Goal: Information Seeking & Learning: Learn about a topic

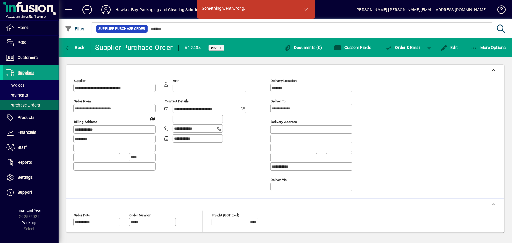
scroll to position [119, 0]
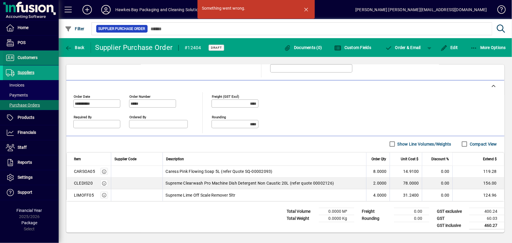
click at [28, 59] on span "Customers" at bounding box center [28, 57] width 20 height 5
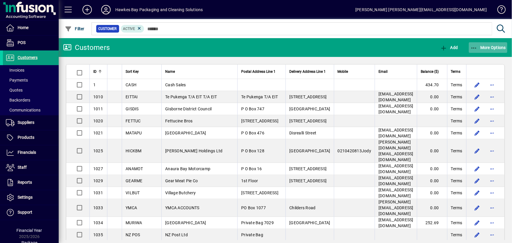
click at [479, 48] on span "More Options" at bounding box center [488, 47] width 36 height 5
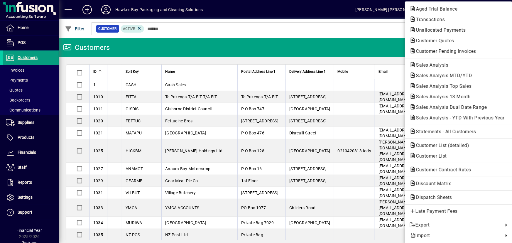
click at [436, 75] on span "Sales Analysis MTD/YTD" at bounding box center [442, 76] width 65 height 6
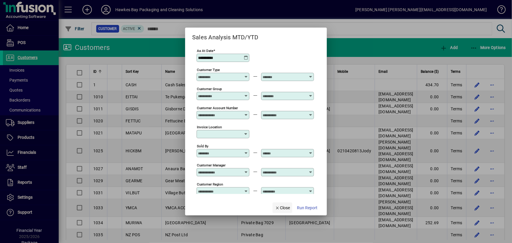
drag, startPoint x: 281, startPoint y: 208, endPoint x: 284, endPoint y: 208, distance: 3.3
click at [281, 208] on span "Close" at bounding box center [282, 208] width 15 height 6
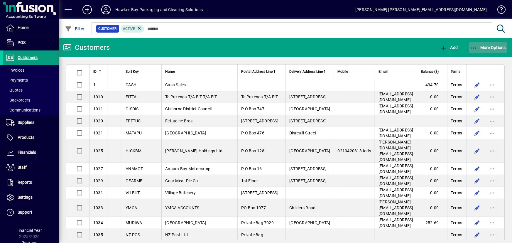
click at [474, 45] on icon "button" at bounding box center [473, 48] width 7 height 6
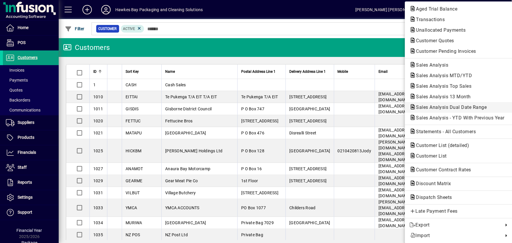
click at [439, 107] on span "Sales Analysis Dual Date Range" at bounding box center [450, 107] width 80 height 6
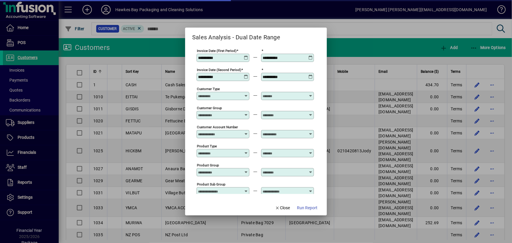
type input "**********"
drag, startPoint x: 224, startPoint y: 57, endPoint x: 195, endPoint y: 57, distance: 29.6
click at [195, 57] on app-report-params-input "**********" at bounding box center [256, 121] width 128 height 146
click at [246, 55] on icon at bounding box center [246, 55] width 4 height 0
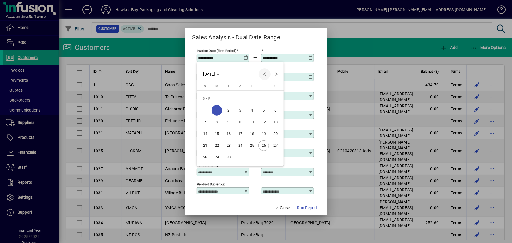
click at [263, 75] on span "Previous month" at bounding box center [265, 74] width 12 height 12
click at [276, 74] on span "Next month" at bounding box center [277, 74] width 12 height 12
click at [218, 158] on span "28" at bounding box center [217, 157] width 11 height 11
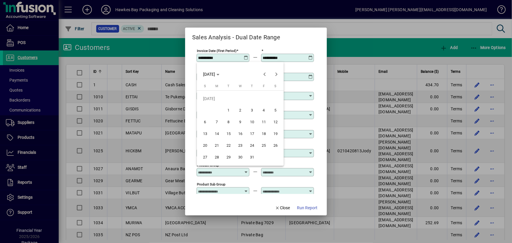
type input "**********"
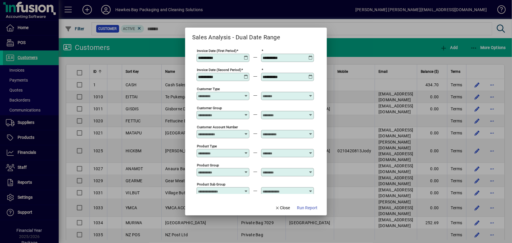
click at [311, 55] on icon at bounding box center [310, 55] width 4 height 0
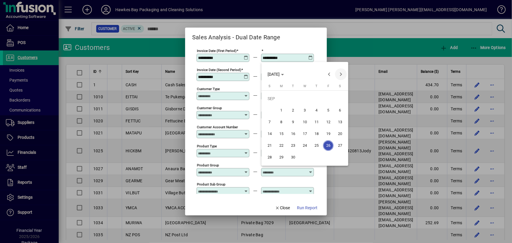
click at [342, 74] on span "Next month" at bounding box center [341, 74] width 12 height 12
click at [329, 75] on span "Previous month" at bounding box center [329, 74] width 12 height 12
click at [272, 158] on span "31" at bounding box center [269, 157] width 11 height 11
type input "**********"
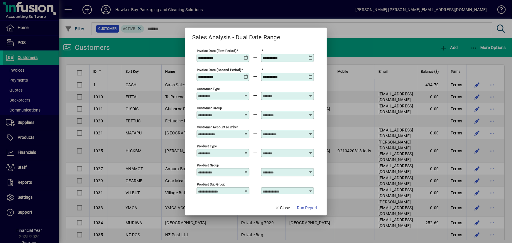
click at [246, 75] on icon at bounding box center [246, 75] width 4 height 0
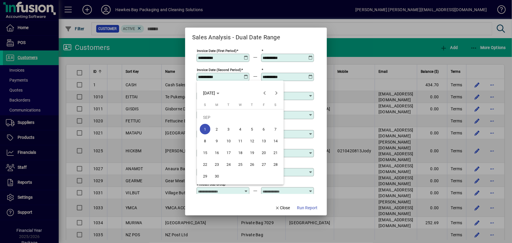
click at [205, 130] on span "1" at bounding box center [205, 129] width 11 height 11
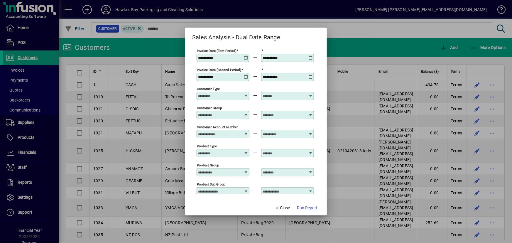
click at [309, 75] on icon at bounding box center [310, 75] width 4 height 0
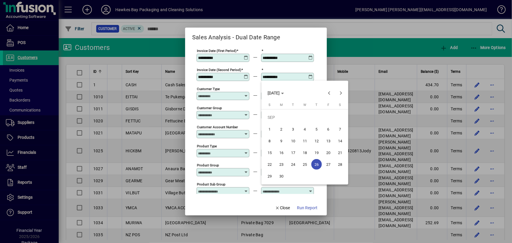
click at [271, 153] on span "15" at bounding box center [269, 152] width 11 height 11
type input "**********"
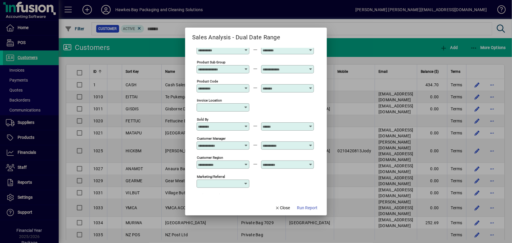
scroll to position [133, 0]
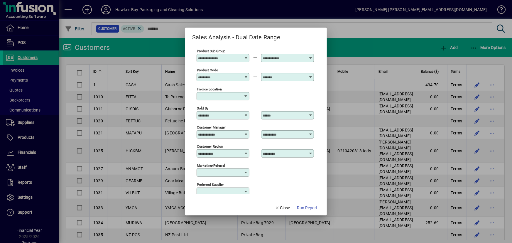
click at [247, 132] on icon at bounding box center [246, 132] width 4 height 0
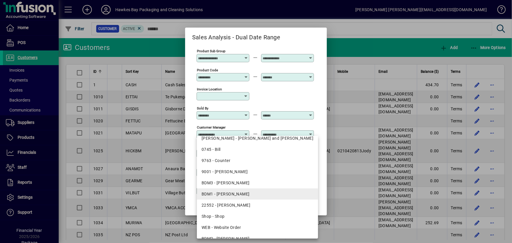
scroll to position [24, 0]
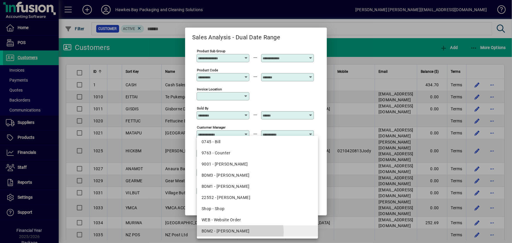
click at [240, 232] on div "BDM2 - [PERSON_NAME]" at bounding box center [258, 231] width 112 height 6
type input "**********"
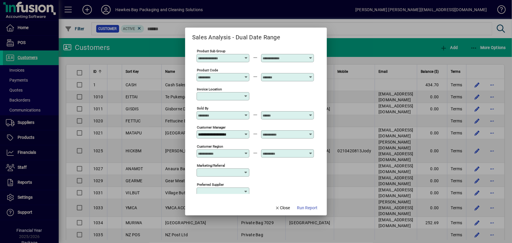
click at [311, 132] on icon at bounding box center [310, 132] width 4 height 0
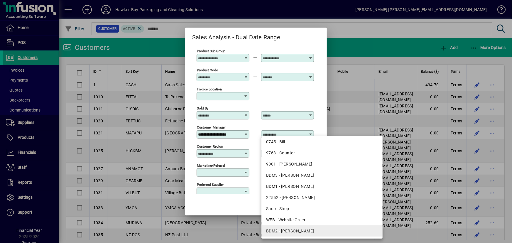
click at [294, 230] on div "BDM2 - [PERSON_NAME]" at bounding box center [322, 231] width 112 height 6
type input "**********"
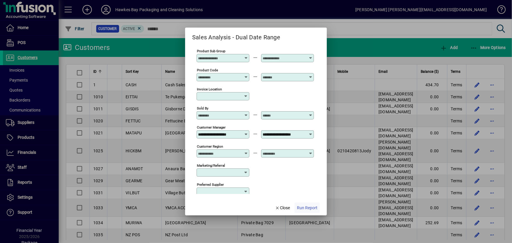
click at [305, 208] on span "Run Report" at bounding box center [307, 208] width 21 height 6
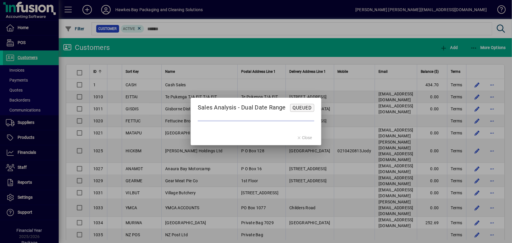
drag, startPoint x: 235, startPoint y: 88, endPoint x: 243, endPoint y: 105, distance: 18.6
click at [239, 102] on div "Sales Analysis - Dual Date Range Queued Close" at bounding box center [256, 121] width 512 height 243
click at [255, 122] on mat-dialog-content at bounding box center [256, 121] width 131 height 18
click at [303, 108] on span "Queued" at bounding box center [302, 108] width 19 height 6
click at [301, 138] on mat-dialog-actions "Close" at bounding box center [305, 138] width 34 height 16
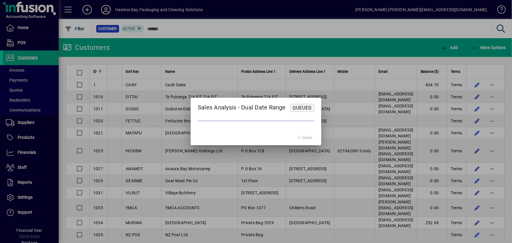
drag, startPoint x: 300, startPoint y: 108, endPoint x: 301, endPoint y: 118, distance: 9.4
click at [301, 116] on form "Sales Analysis - Dual Date Range Queued Close" at bounding box center [256, 122] width 131 height 48
click at [306, 139] on mat-dialog-actions "Close" at bounding box center [305, 138] width 34 height 16
click at [295, 139] on mat-dialog-actions "Close" at bounding box center [305, 138] width 34 height 16
click at [193, 99] on h2 "Sales Analysis - Dual Date Range Queued" at bounding box center [256, 105] width 131 height 14
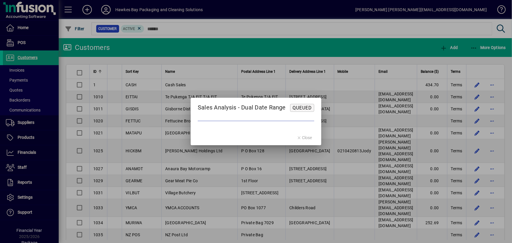
click at [190, 40] on div at bounding box center [256, 121] width 512 height 243
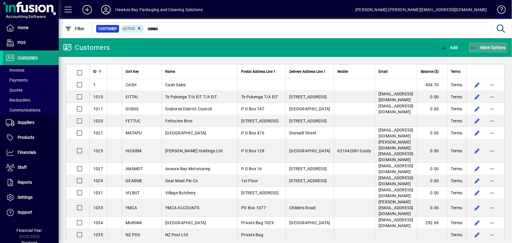
click at [475, 46] on icon "button" at bounding box center [473, 48] width 7 height 6
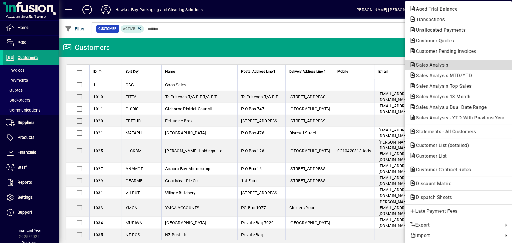
click at [441, 67] on span "Sales Analysis" at bounding box center [431, 65] width 42 height 6
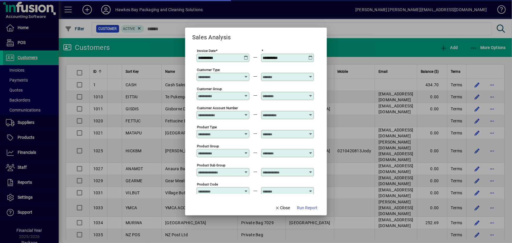
type input "**********"
click at [247, 55] on icon at bounding box center [246, 55] width 4 height 0
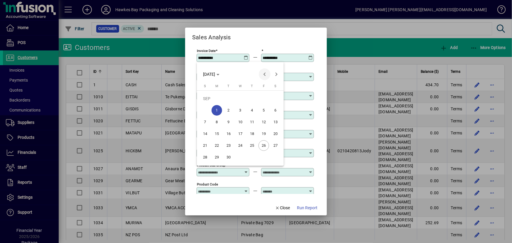
click at [266, 73] on span "Previous month" at bounding box center [265, 74] width 12 height 12
click at [218, 157] on span "28" at bounding box center [217, 157] width 11 height 11
type input "**********"
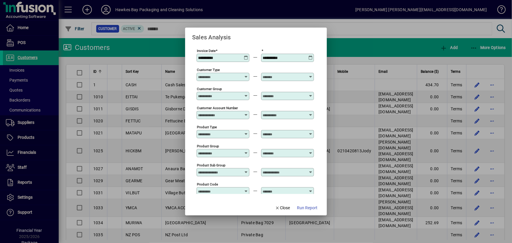
click at [313, 55] on icon at bounding box center [310, 55] width 4 height 0
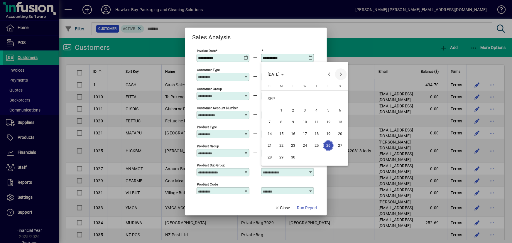
click at [340, 74] on span "Next month" at bounding box center [341, 74] width 12 height 12
click at [330, 74] on span "Previous month" at bounding box center [329, 74] width 12 height 12
click at [329, 74] on span "Previous month" at bounding box center [329, 74] width 12 height 12
click at [270, 134] on span "14" at bounding box center [269, 134] width 11 height 11
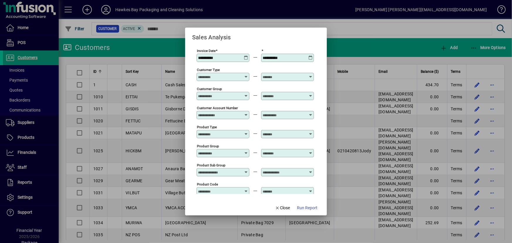
click at [312, 55] on icon at bounding box center [310, 55] width 4 height 0
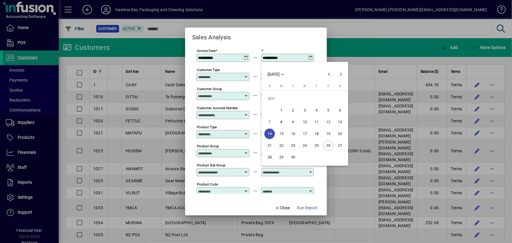
click at [283, 134] on span "15" at bounding box center [281, 134] width 11 height 11
type input "**********"
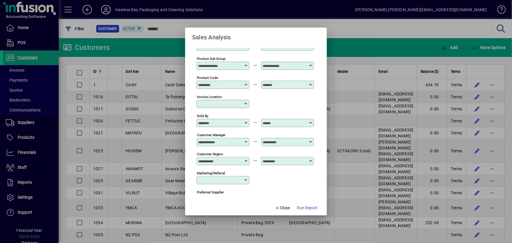
scroll to position [133, 0]
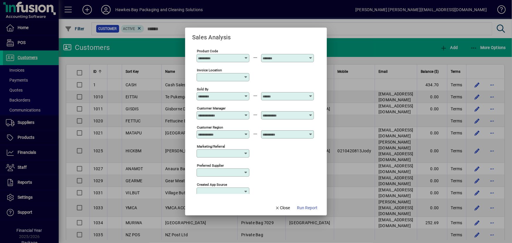
click at [245, 113] on icon at bounding box center [246, 113] width 4 height 0
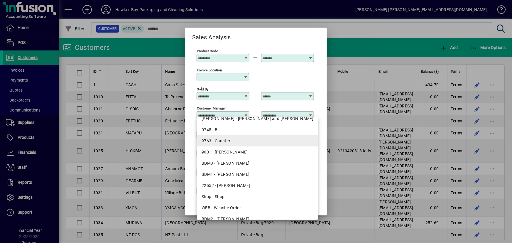
scroll to position [24, 0]
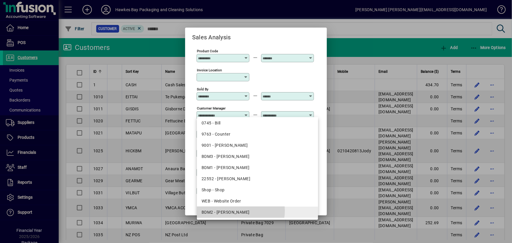
click at [241, 210] on div "BDM2 - [PERSON_NAME]" at bounding box center [258, 212] width 112 height 6
type input "**********"
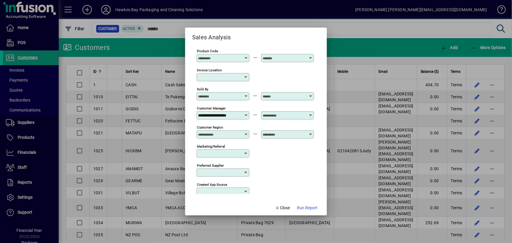
click at [309, 113] on div at bounding box center [288, 115] width 51 height 5
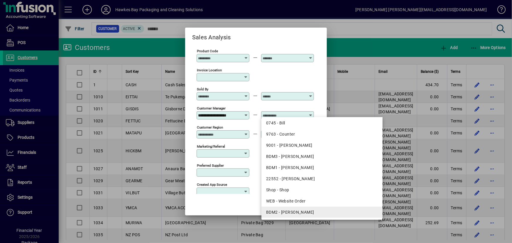
click at [287, 211] on div "BDM2 - [PERSON_NAME]" at bounding box center [322, 212] width 112 height 6
type input "**********"
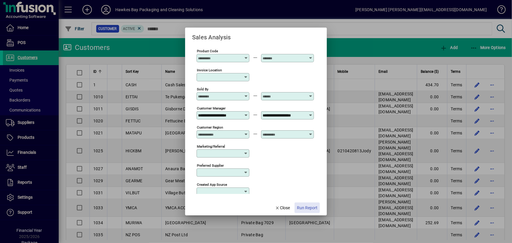
click at [308, 209] on span "Run Report" at bounding box center [307, 208] width 21 height 6
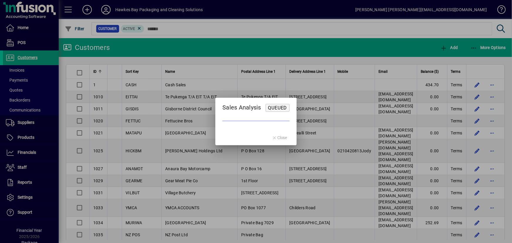
click at [329, 108] on div at bounding box center [256, 121] width 512 height 243
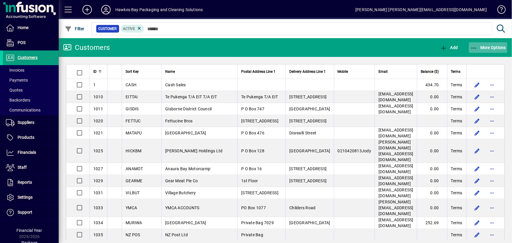
click at [479, 50] on span "button" at bounding box center [488, 47] width 39 height 14
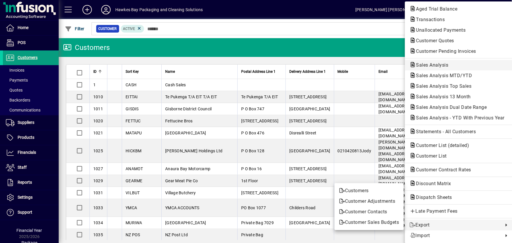
click at [438, 67] on span "Sales Analysis" at bounding box center [431, 65] width 42 height 6
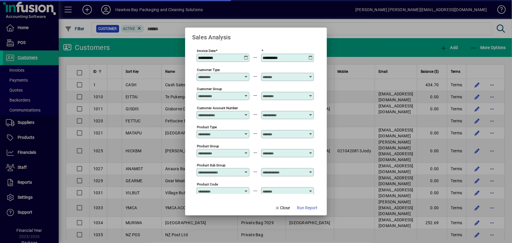
type input "**********"
click at [285, 210] on span "Close" at bounding box center [282, 208] width 15 height 6
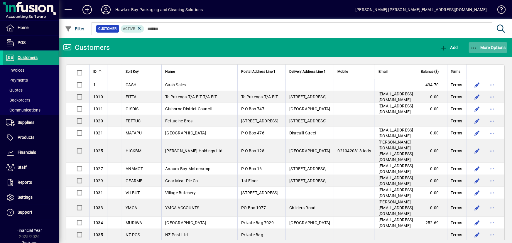
click at [485, 48] on span "More Options" at bounding box center [488, 47] width 36 height 5
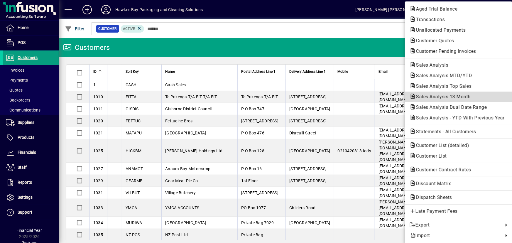
click at [465, 98] on span "Sales Analysis 13 Month" at bounding box center [442, 97] width 64 height 6
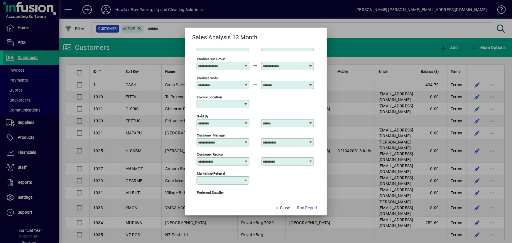
scroll to position [107, 0]
click at [247, 140] on icon at bounding box center [246, 140] width 4 height 0
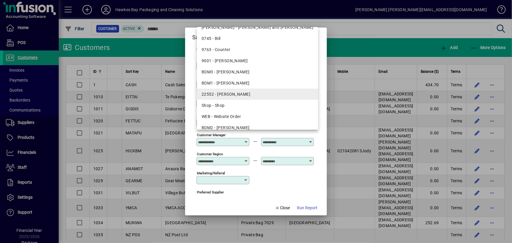
scroll to position [24, 0]
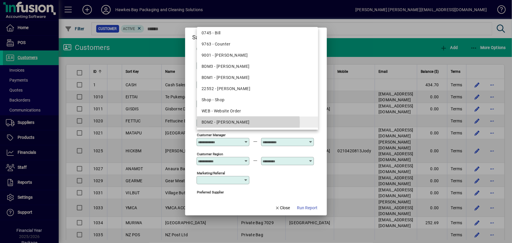
click at [248, 122] on div "BDM2 - [PERSON_NAME]" at bounding box center [258, 122] width 112 height 6
type input "**********"
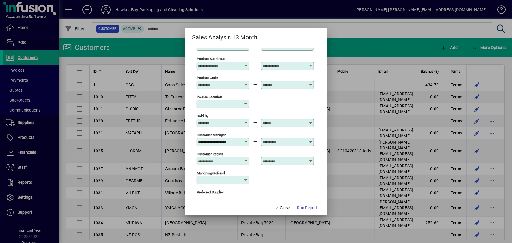
click at [310, 140] on icon at bounding box center [310, 140] width 4 height 0
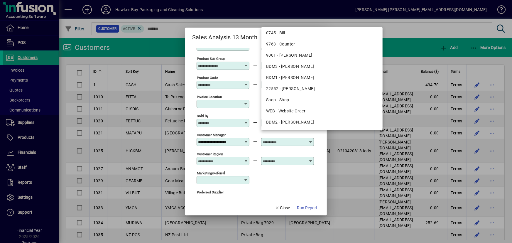
click at [303, 124] on div "BDM2 - [PERSON_NAME]" at bounding box center [322, 122] width 112 height 6
type input "**********"
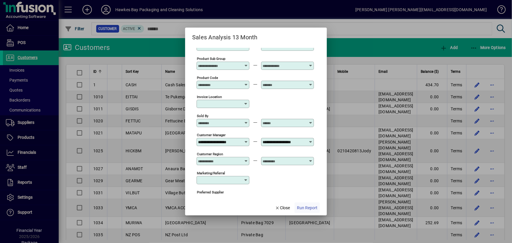
click at [302, 208] on span "Run Report" at bounding box center [307, 208] width 21 height 6
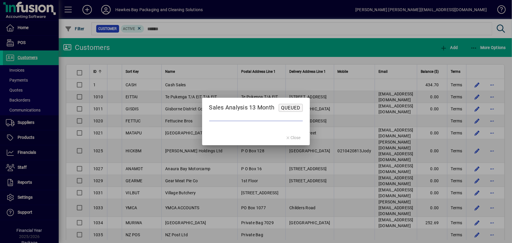
click at [317, 74] on div at bounding box center [256, 121] width 512 height 243
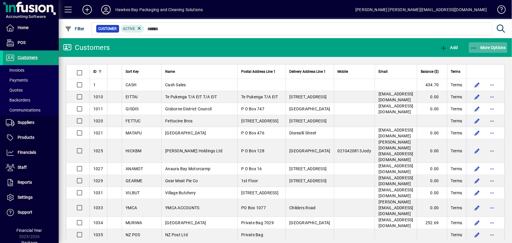
click at [477, 49] on icon "button" at bounding box center [473, 48] width 7 height 6
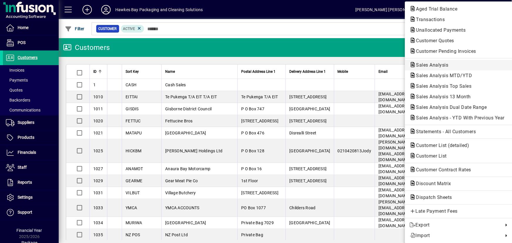
click at [443, 63] on span "Sales Analysis" at bounding box center [431, 65] width 42 height 6
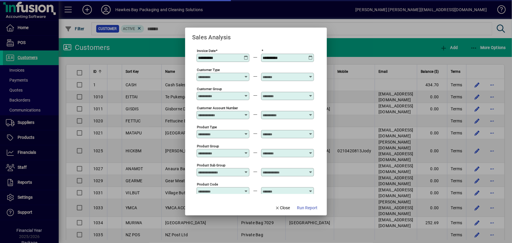
type input "**********"
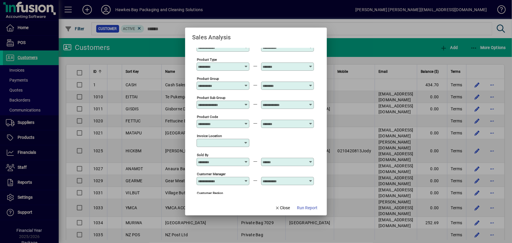
scroll to position [80, 0]
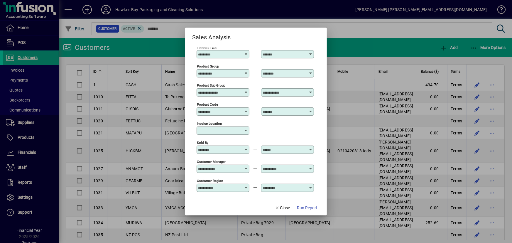
click at [245, 148] on div at bounding box center [223, 149] width 51 height 5
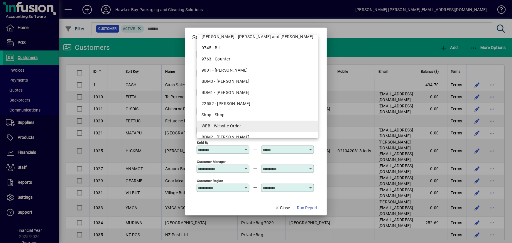
scroll to position [24, 0]
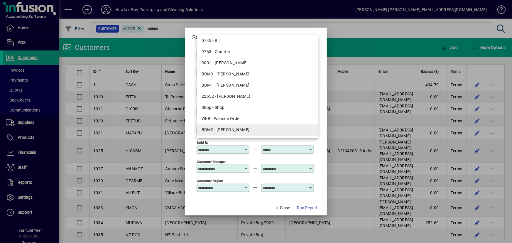
click at [238, 128] on div "BDM2 - [PERSON_NAME]" at bounding box center [258, 130] width 112 height 6
type input "**********"
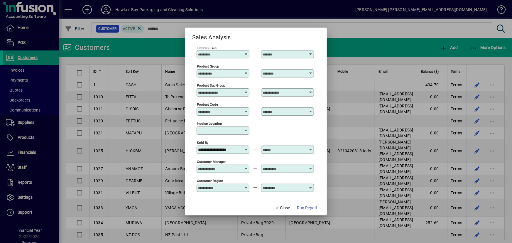
click at [310, 147] on icon at bounding box center [310, 147] width 4 height 0
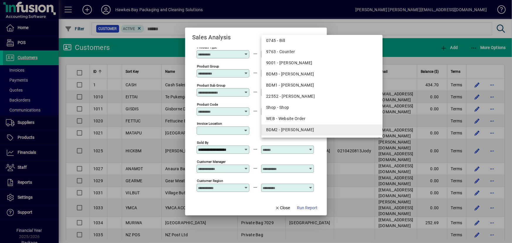
click at [300, 129] on div "BDM2 - [PERSON_NAME]" at bounding box center [322, 130] width 112 height 6
type input "**********"
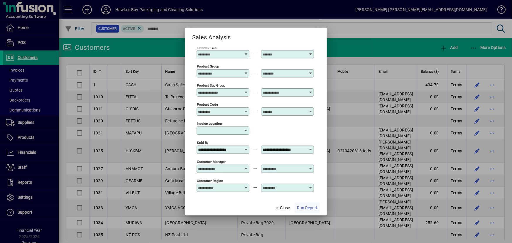
click at [300, 209] on span "Run Report" at bounding box center [307, 208] width 21 height 6
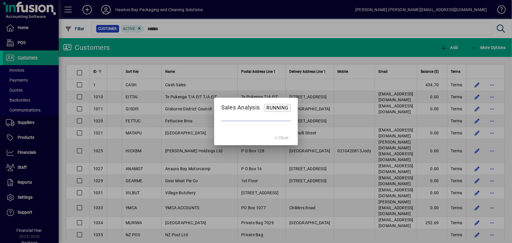
click at [316, 103] on div at bounding box center [256, 121] width 512 height 243
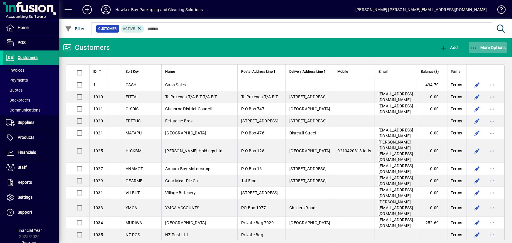
click at [475, 50] on icon "button" at bounding box center [473, 48] width 7 height 6
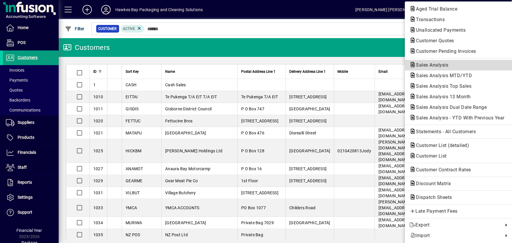
click at [435, 67] on span "Sales Analysis" at bounding box center [431, 65] width 42 height 6
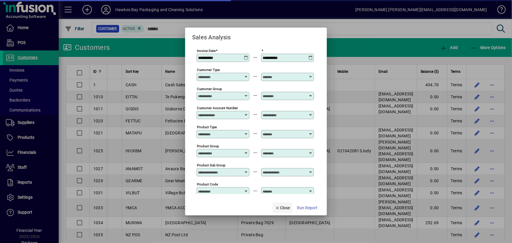
type input "**********"
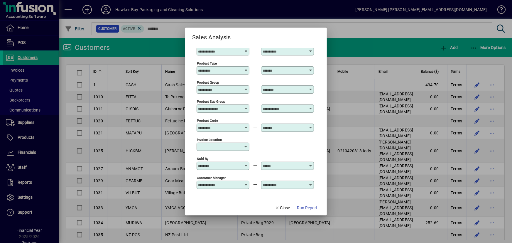
scroll to position [53, 0]
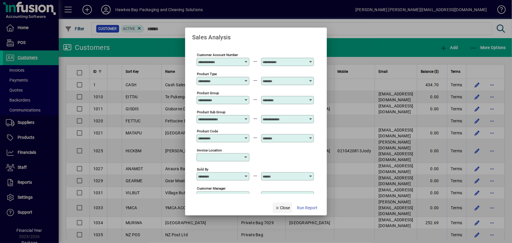
click at [281, 211] on span "Close" at bounding box center [282, 208] width 15 height 6
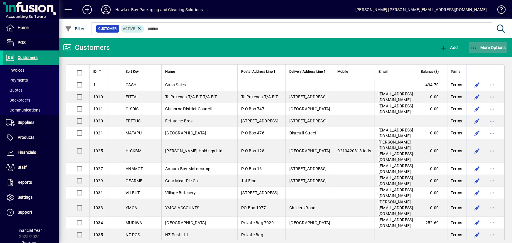
click at [475, 47] on icon "button" at bounding box center [473, 48] width 7 height 6
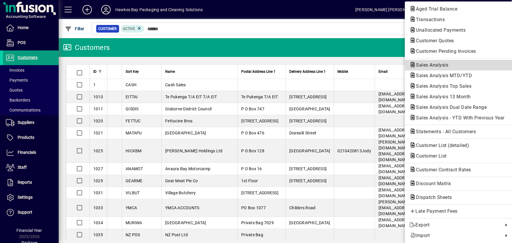
click at [439, 65] on span "Sales Analysis" at bounding box center [431, 65] width 42 height 6
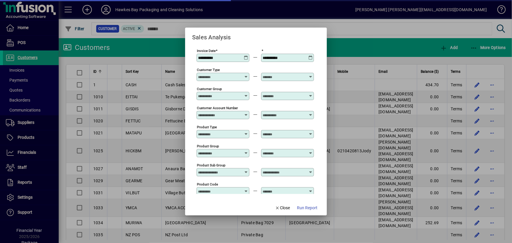
type input "**********"
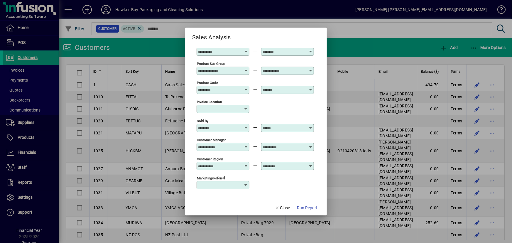
scroll to position [107, 0]
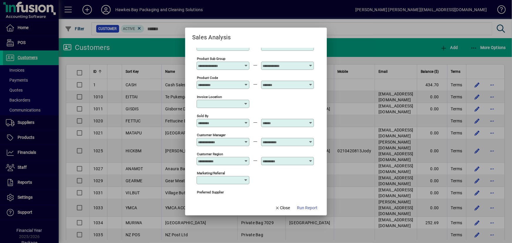
click at [247, 121] on icon at bounding box center [246, 121] width 4 height 0
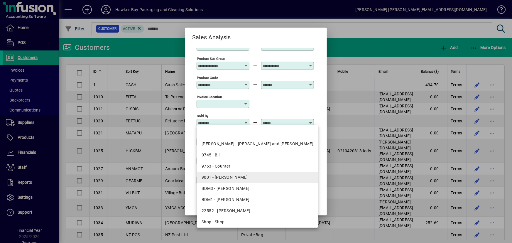
scroll to position [24, 0]
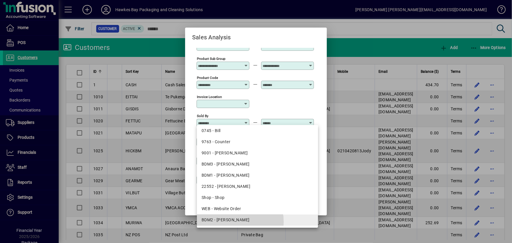
click at [232, 222] on div "BDM2 - [PERSON_NAME]" at bounding box center [258, 220] width 112 height 6
type input "**********"
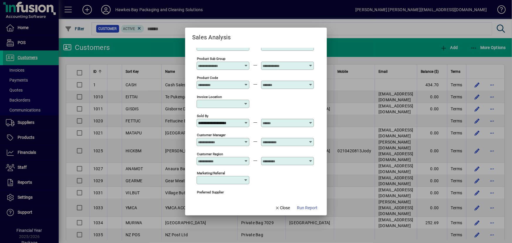
click at [310, 121] on icon at bounding box center [310, 121] width 4 height 0
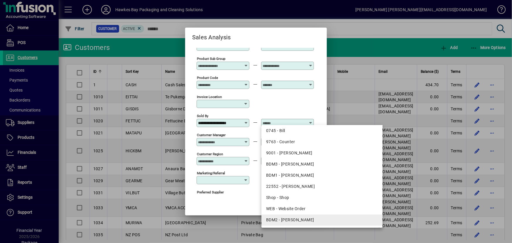
click at [287, 221] on div "BDM2 - [PERSON_NAME]" at bounding box center [322, 220] width 112 height 6
type input "**********"
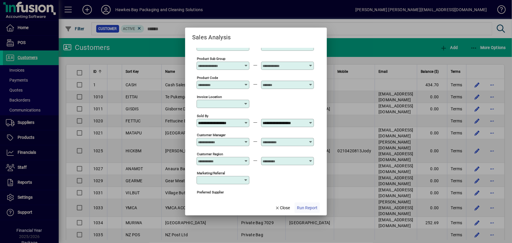
click at [303, 210] on span "Run Report" at bounding box center [307, 208] width 21 height 6
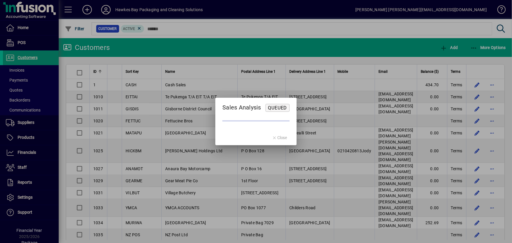
click at [321, 88] on div at bounding box center [256, 121] width 512 height 243
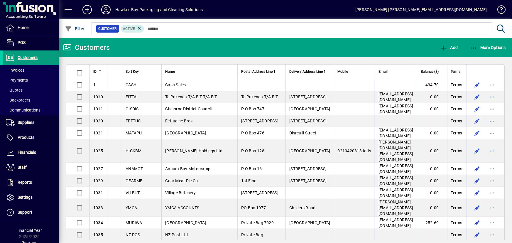
drag, startPoint x: 25, startPoint y: 142, endPoint x: 62, endPoint y: 121, distance: 42.6
click at [25, 141] on span at bounding box center [31, 138] width 56 height 14
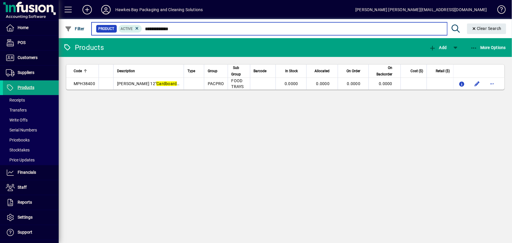
click at [168, 27] on input "**********" at bounding box center [292, 29] width 300 height 8
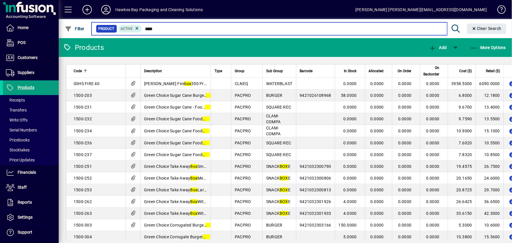
click at [170, 28] on input "***" at bounding box center [292, 29] width 300 height 8
type input "*"
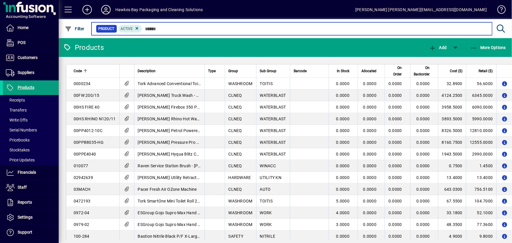
click at [164, 29] on input "text" at bounding box center [314, 29] width 345 height 8
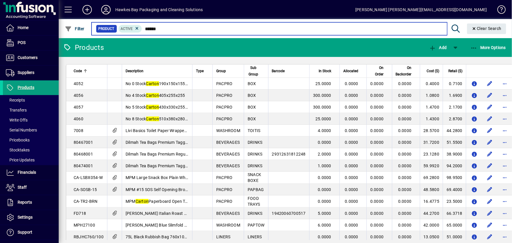
type input "******"
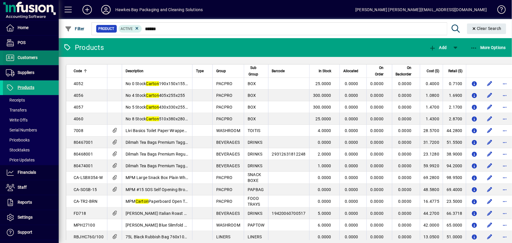
drag, startPoint x: 29, startPoint y: 59, endPoint x: 49, endPoint y: 59, distance: 19.7
click at [29, 59] on span "Customers" at bounding box center [28, 57] width 20 height 5
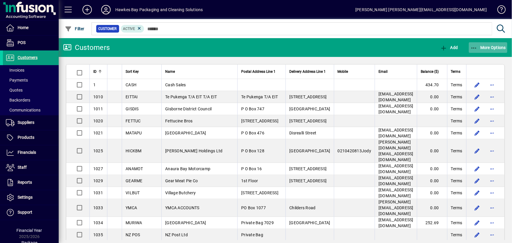
click at [479, 47] on span "More Options" at bounding box center [488, 47] width 36 height 5
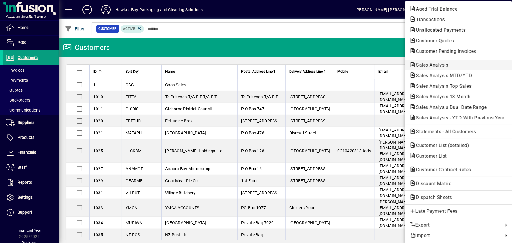
click at [443, 64] on span "Sales Analysis" at bounding box center [431, 65] width 42 height 6
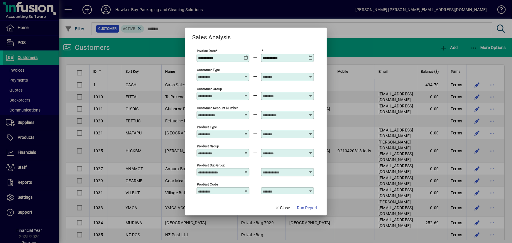
type input "**********"
click at [248, 55] on icon at bounding box center [246, 55] width 4 height 0
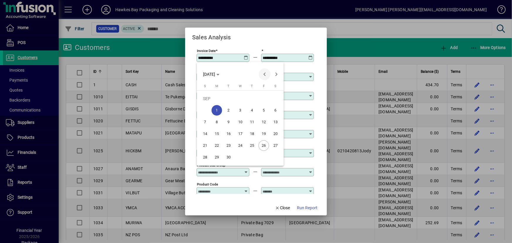
click at [261, 74] on span "Previous month" at bounding box center [265, 74] width 12 height 12
click at [217, 158] on span "28" at bounding box center [217, 157] width 11 height 11
type input "**********"
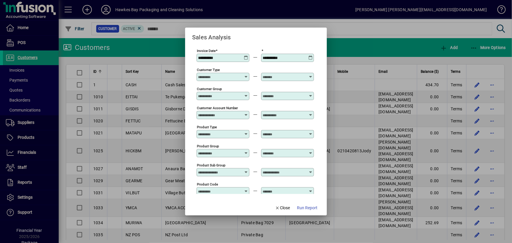
click at [311, 55] on icon at bounding box center [310, 55] width 4 height 0
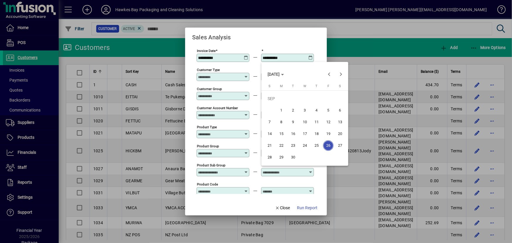
click at [282, 136] on span "15" at bounding box center [281, 134] width 11 height 11
type input "**********"
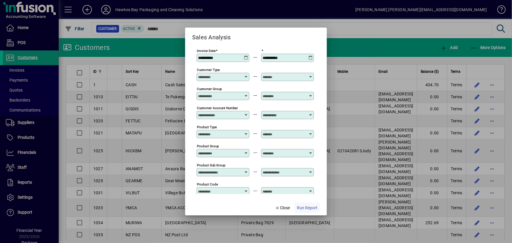
click at [308, 209] on span "Run Report" at bounding box center [307, 208] width 21 height 6
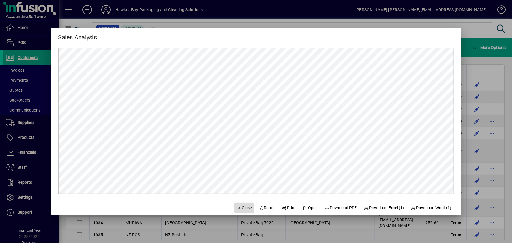
click at [240, 209] on span "Close" at bounding box center [244, 208] width 15 height 6
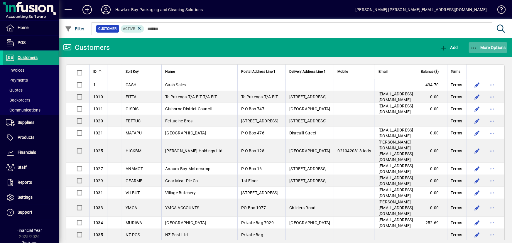
click at [473, 47] on icon "button" at bounding box center [473, 48] width 7 height 6
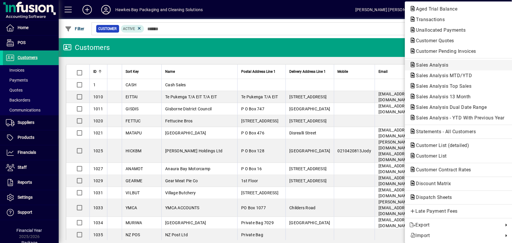
click at [432, 65] on span "Sales Analysis" at bounding box center [431, 65] width 42 height 6
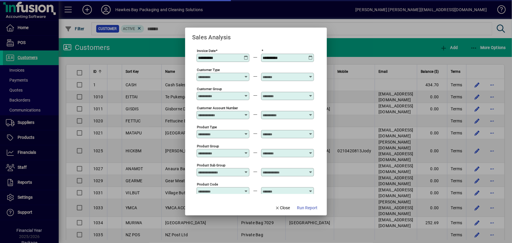
click at [246, 55] on icon at bounding box center [246, 55] width 4 height 0
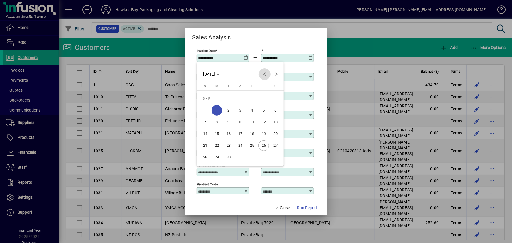
click at [265, 75] on span "Previous month" at bounding box center [265, 74] width 12 height 12
click at [265, 74] on span "Previous month" at bounding box center [265, 74] width 12 height 12
click at [216, 157] on span "28" at bounding box center [217, 157] width 11 height 11
type input "**********"
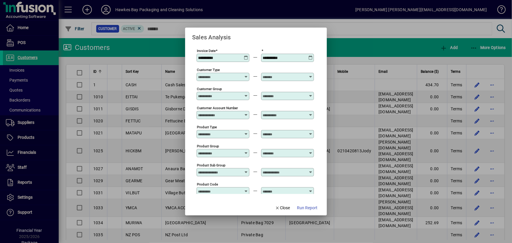
click at [310, 55] on icon at bounding box center [310, 55] width 4 height 0
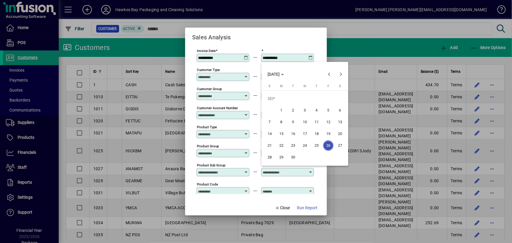
click at [281, 134] on span "15" at bounding box center [281, 134] width 11 height 11
type input "**********"
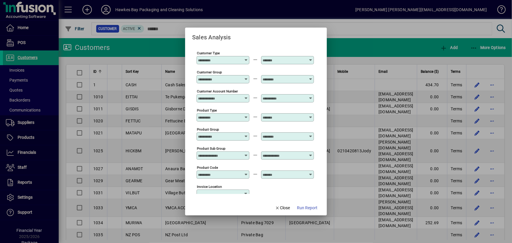
scroll to position [80, 0]
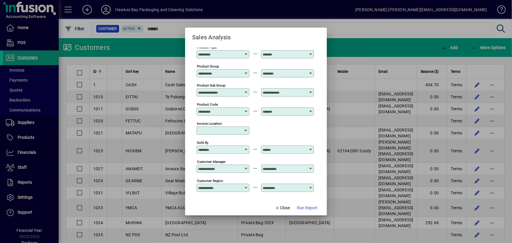
click at [246, 166] on icon at bounding box center [246, 166] width 4 height 0
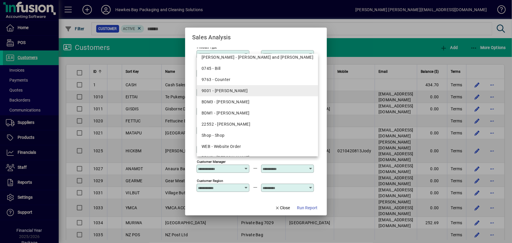
scroll to position [24, 0]
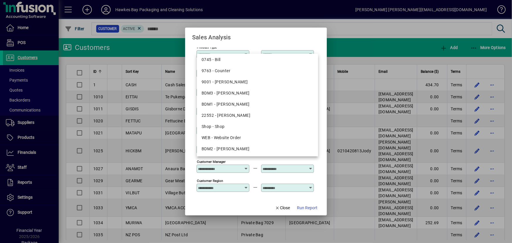
click at [249, 146] on div "BDM2 - [PERSON_NAME]" at bounding box center [258, 149] width 112 height 6
type input "**********"
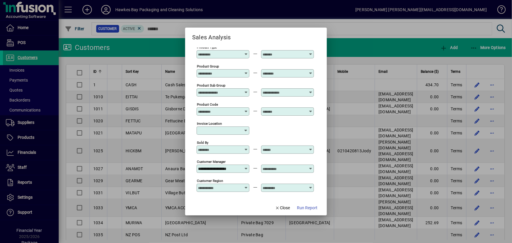
click at [309, 166] on div at bounding box center [288, 168] width 51 height 5
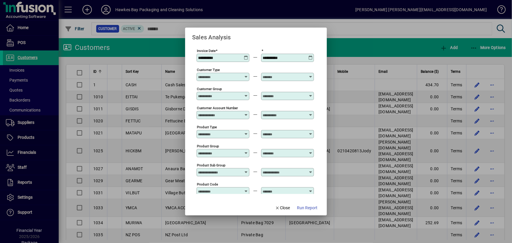
scroll to position [80, 0]
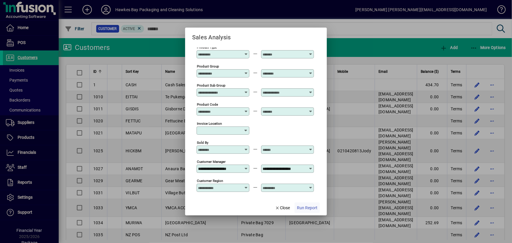
click at [308, 207] on span "Run Report" at bounding box center [307, 208] width 21 height 6
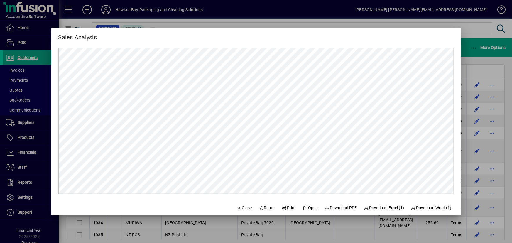
scroll to position [0, 0]
click at [286, 208] on span "Print" at bounding box center [289, 208] width 14 height 6
click at [247, 209] on span "Close" at bounding box center [244, 208] width 15 height 6
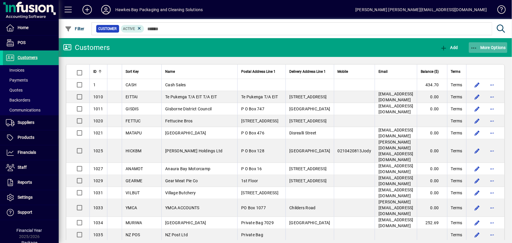
click at [474, 48] on icon "button" at bounding box center [473, 48] width 7 height 6
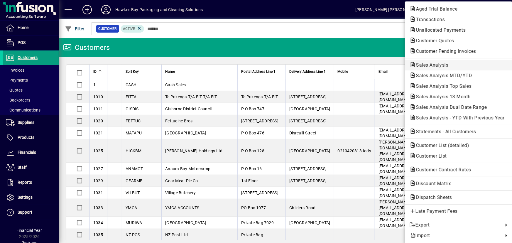
click at [435, 66] on span "Sales Analysis" at bounding box center [431, 65] width 42 height 6
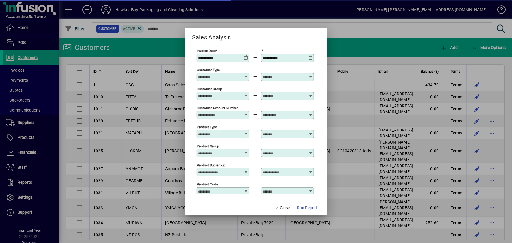
type input "**********"
click at [284, 209] on span "Close" at bounding box center [282, 208] width 15 height 6
